Goal: Obtain resource: Download file/media

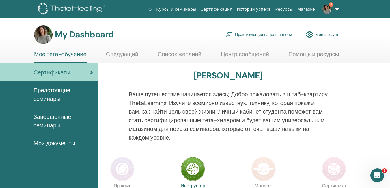
click at [44, 124] on span "Завершенные семинары" at bounding box center [62, 121] width 59 height 17
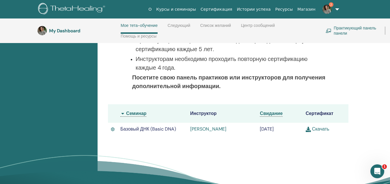
scroll to position [140, 0]
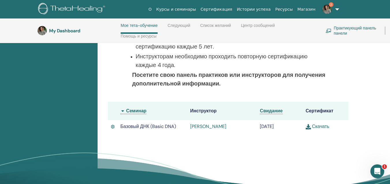
click at [321, 129] on link "Скачать" at bounding box center [318, 126] width 24 height 6
click at [280, 93] on div "Практикующим специалистам необходимо проходить повторную сертификацию каждые 5 …" at bounding box center [228, 63] width 208 height 61
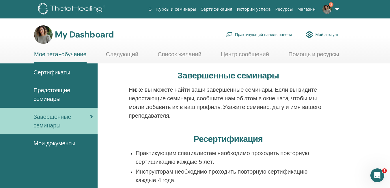
click at [133, 54] on link "Следующий" at bounding box center [122, 56] width 32 height 11
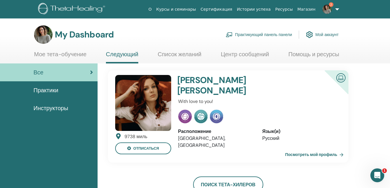
click at [53, 89] on span "Практики" at bounding box center [45, 90] width 25 height 9
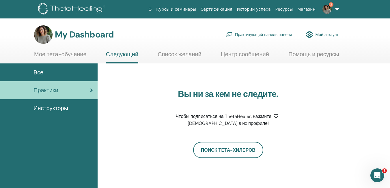
click at [70, 54] on link "Мое тета-обучение" at bounding box center [60, 56] width 53 height 11
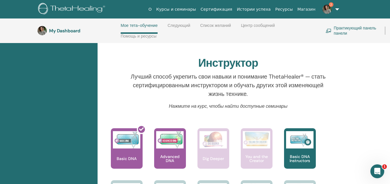
scroll to position [198, 0]
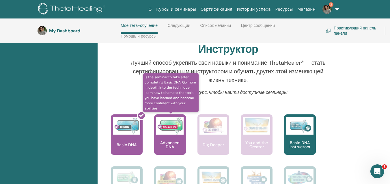
click at [160, 141] on p "Advanced DNA" at bounding box center [170, 145] width 32 height 8
